Goal: Information Seeking & Learning: Learn about a topic

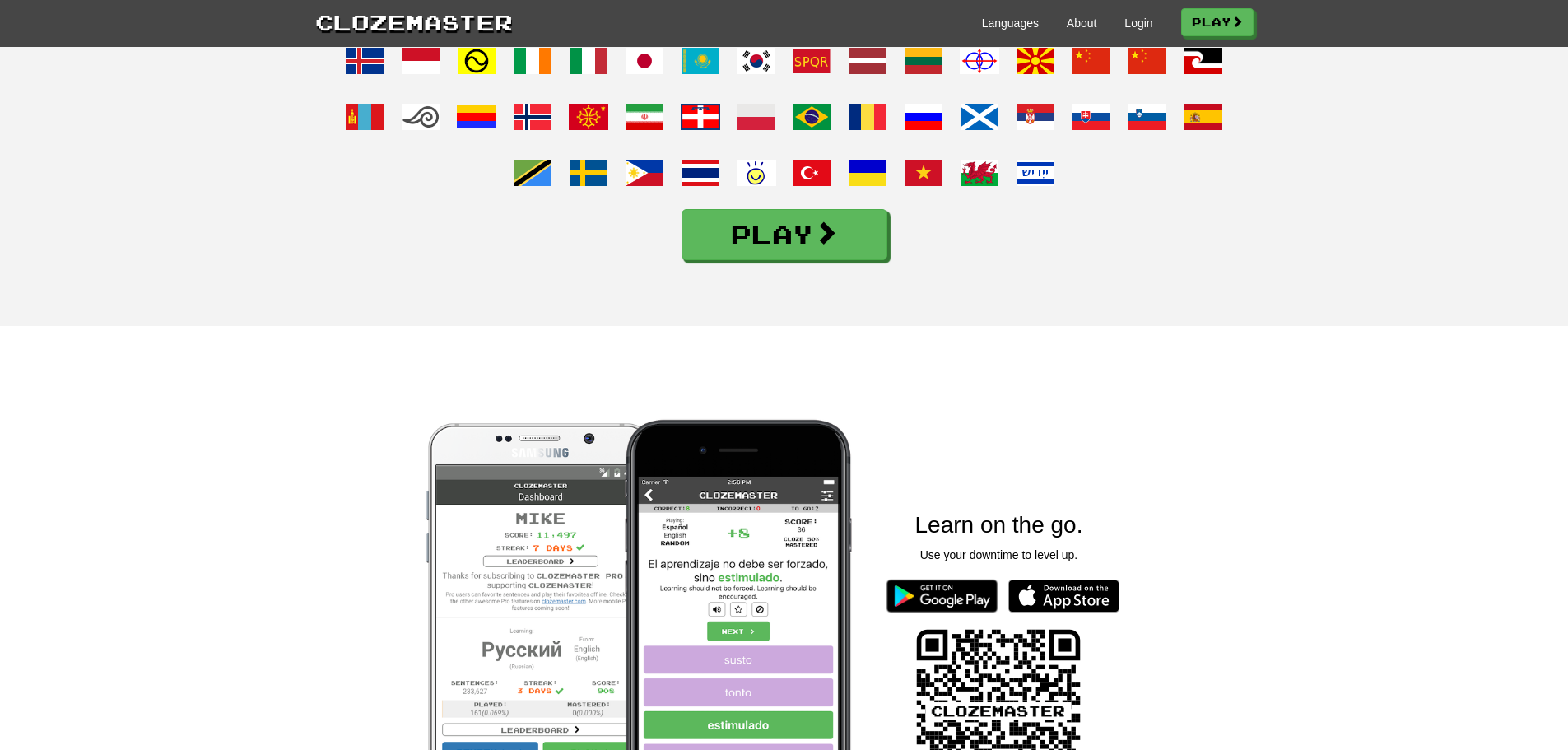
scroll to position [1482, 0]
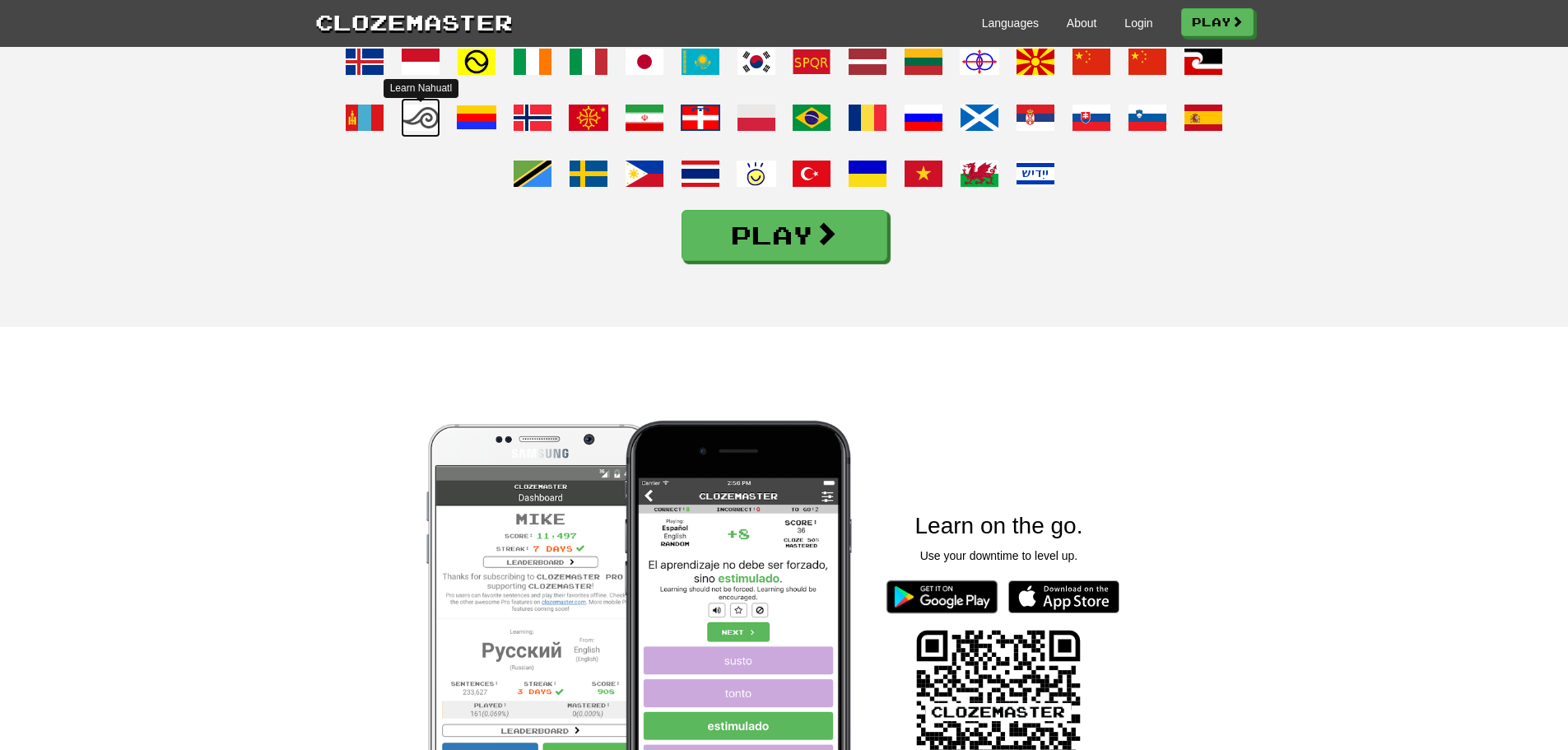
click at [418, 138] on span at bounding box center [420, 118] width 40 height 40
